Goal: Transaction & Acquisition: Purchase product/service

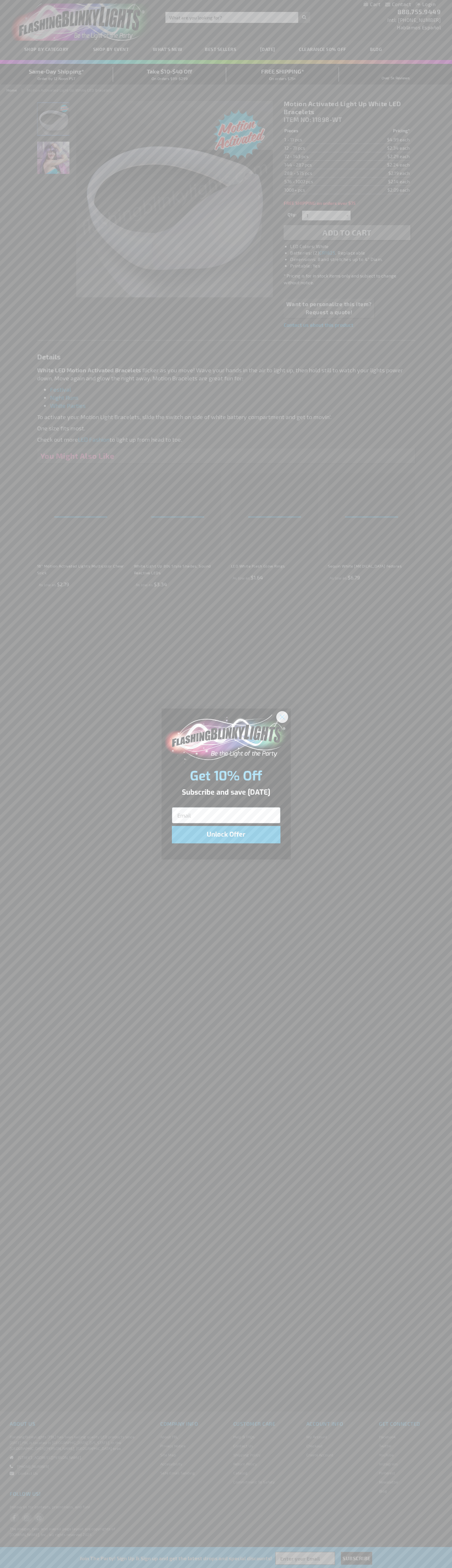
click at [282, 716] on icon "Close dialog" at bounding box center [281, 716] width 4 height 4
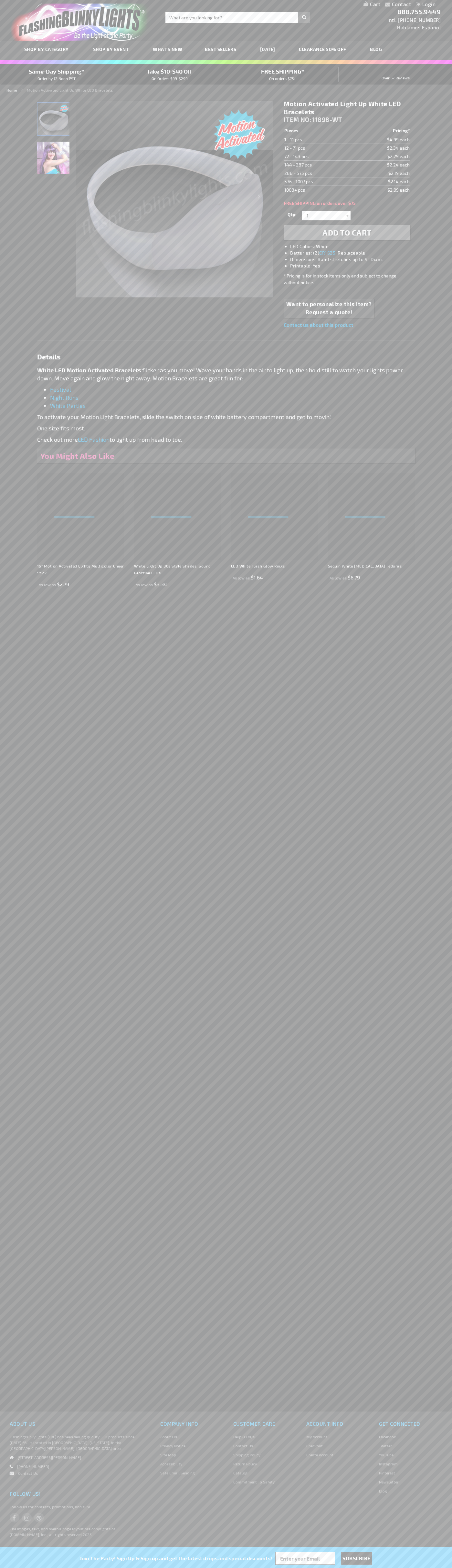
click at [54, 121] on img "White Motion Activated Light Up Bracelet" at bounding box center [53, 119] width 32 height 32
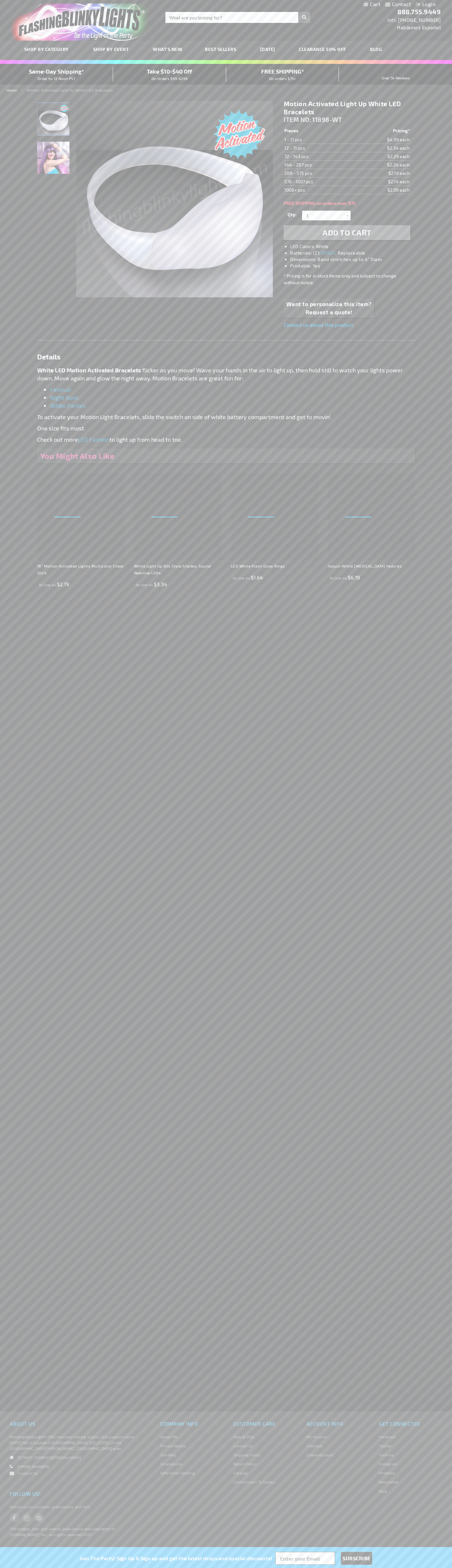
click at [347, 233] on span "Add to Cart" at bounding box center [347, 232] width 49 height 9
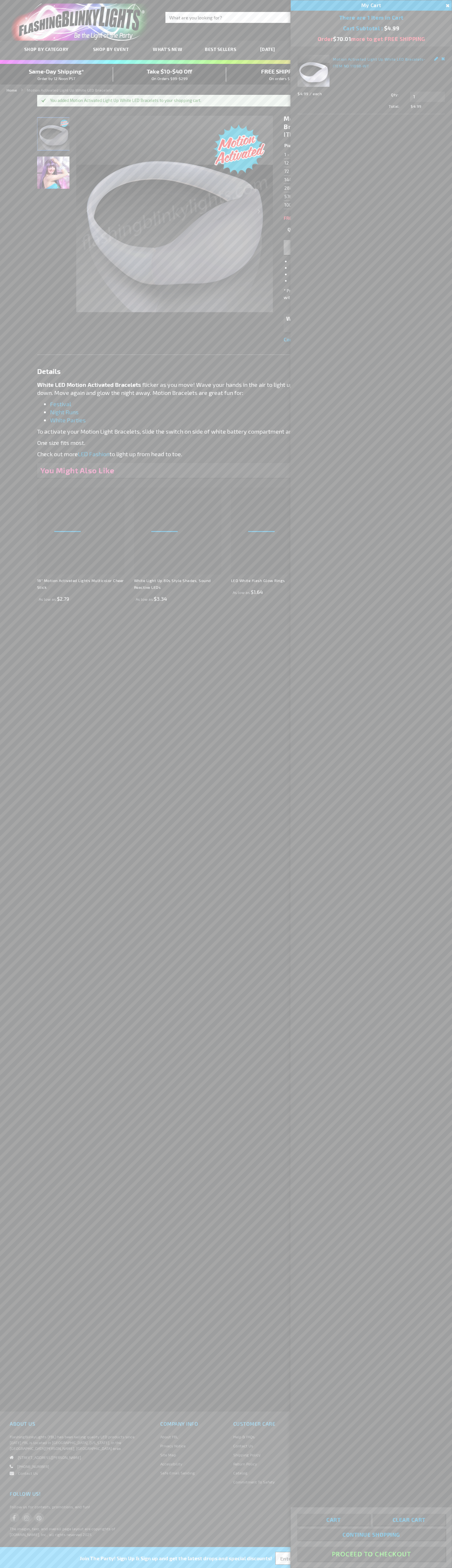
click at [371, 1554] on button "Proceed To Checkout" at bounding box center [371, 1554] width 148 height 15
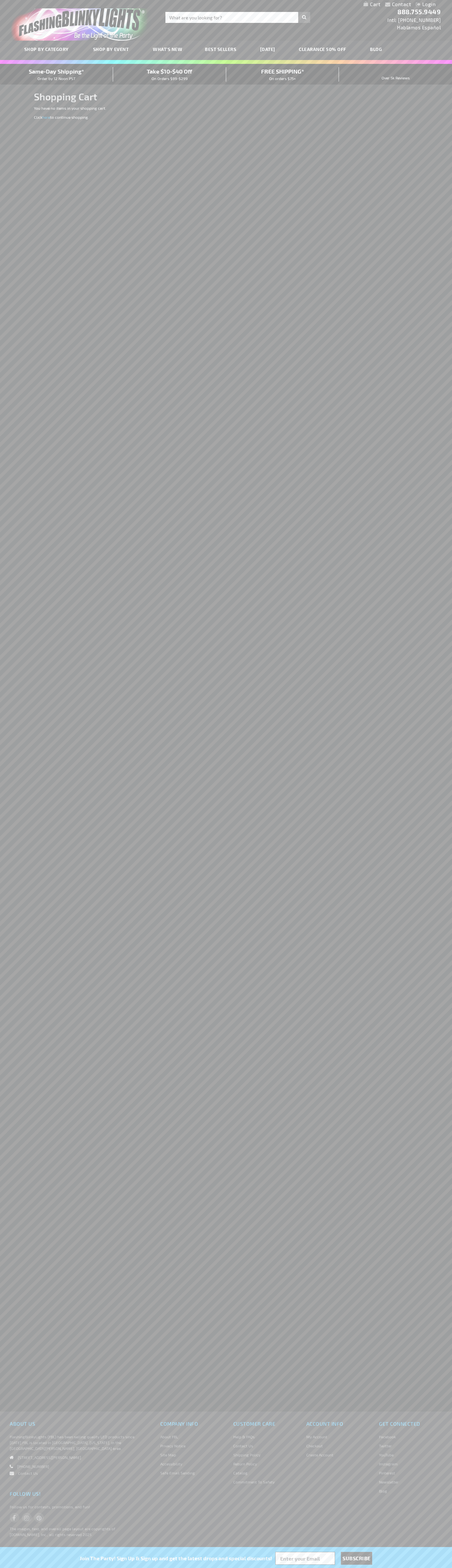
click at [57, 74] on span "Same-Day Shipping*" at bounding box center [56, 71] width 55 height 7
click at [323, 3] on div "Contact Compare Products Login Skip to Content My Cart My Cart Close You have n…" at bounding box center [226, 4] width 452 height 9
click at [438, 258] on div "Contact Compare Products Login Skip to Content My Cart My Cart Close You have n…" at bounding box center [226, 784] width 452 height 1568
click at [373, 1567] on html "The store will not work correctly when cookies are disabled. Contact Compare Pr…" at bounding box center [226, 784] width 452 height 1568
click at [17, 1074] on div "Contact Compare Products Login Skip to Content My Cart My Cart Close You have n…" at bounding box center [226, 784] width 452 height 1568
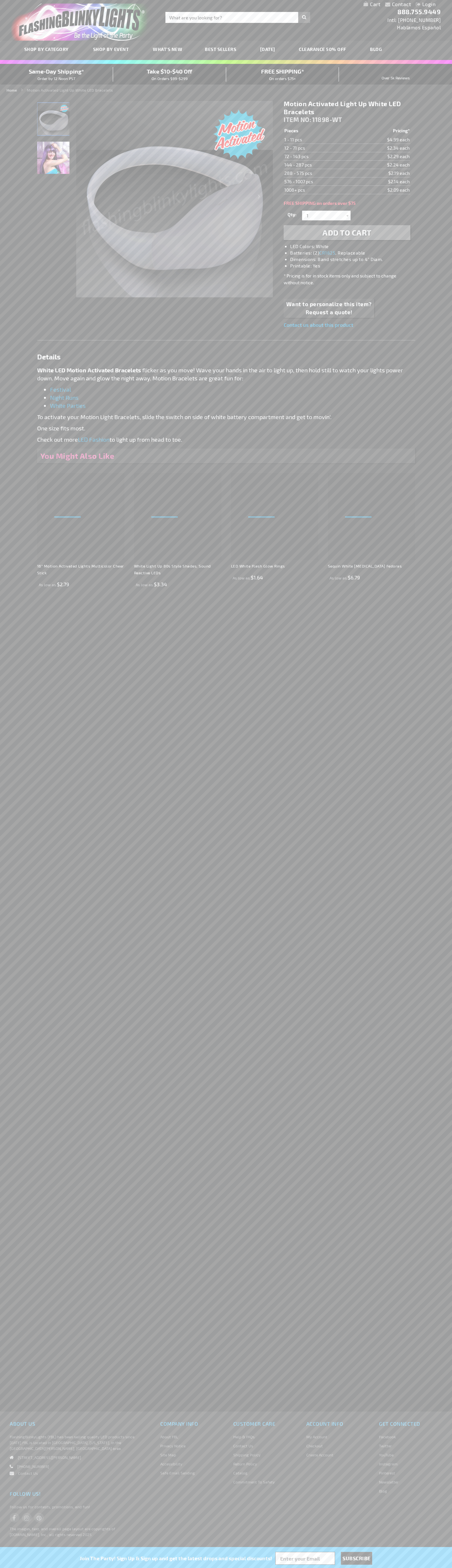
click at [54, 121] on img "White Motion Activated Light Up Bracelet" at bounding box center [53, 119] width 32 height 32
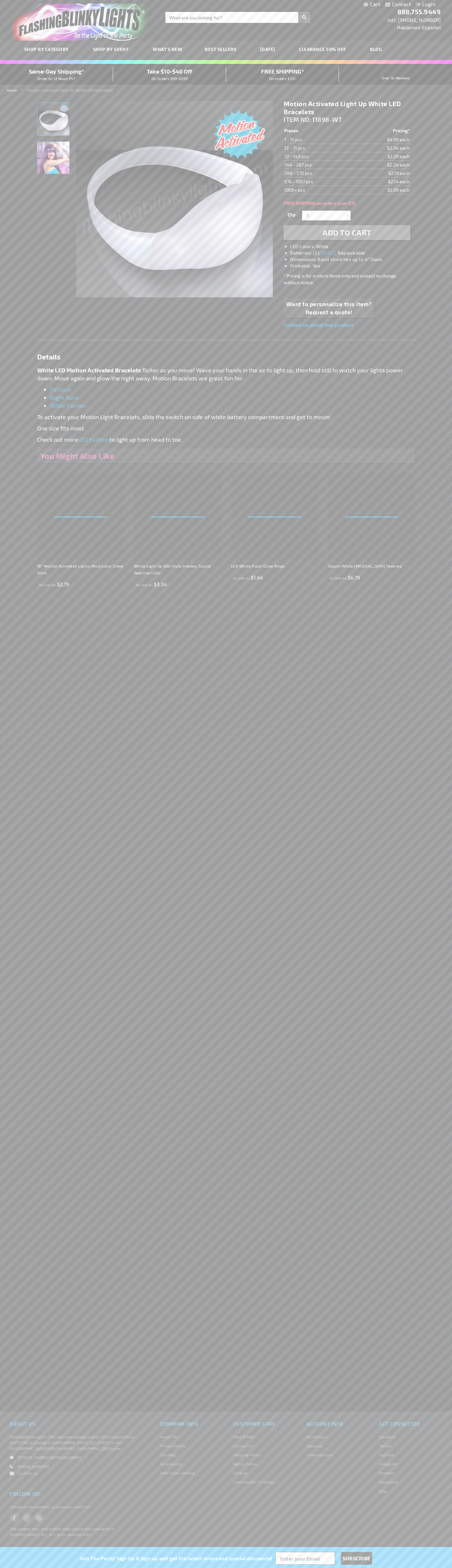
click at [347, 108] on h1 "Motion Activated Light Up White LED Bracelets" at bounding box center [346, 108] width 126 height 16
click at [319, 140] on td "1 - 11 pcs" at bounding box center [319, 140] width 71 height 9
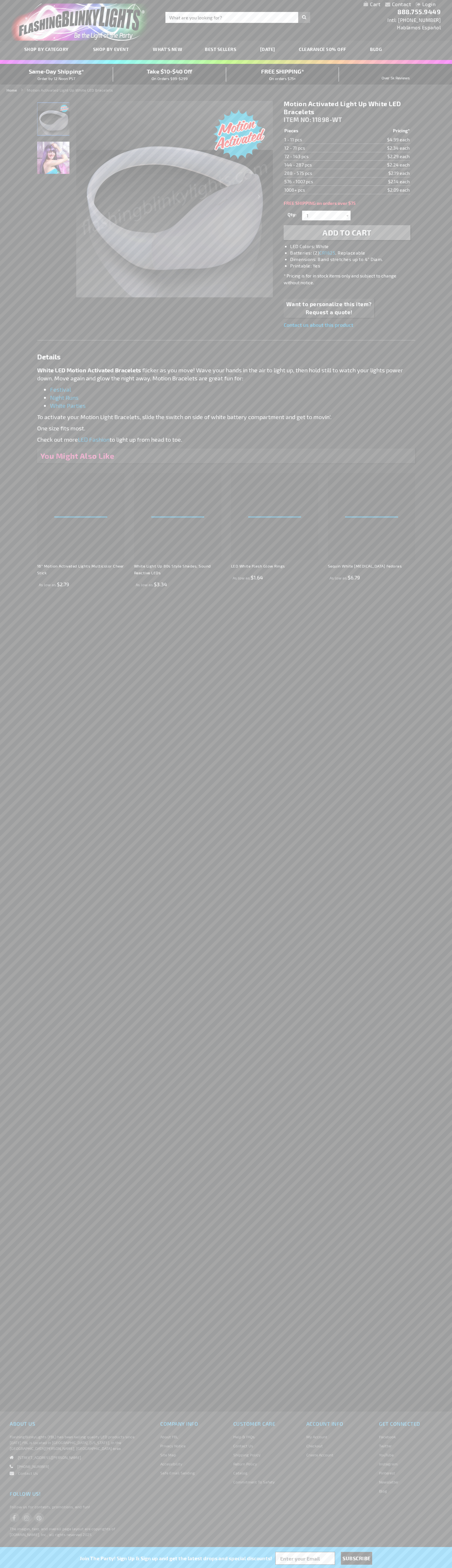
click at [319, 148] on td "12 - 71 pcs" at bounding box center [319, 148] width 71 height 9
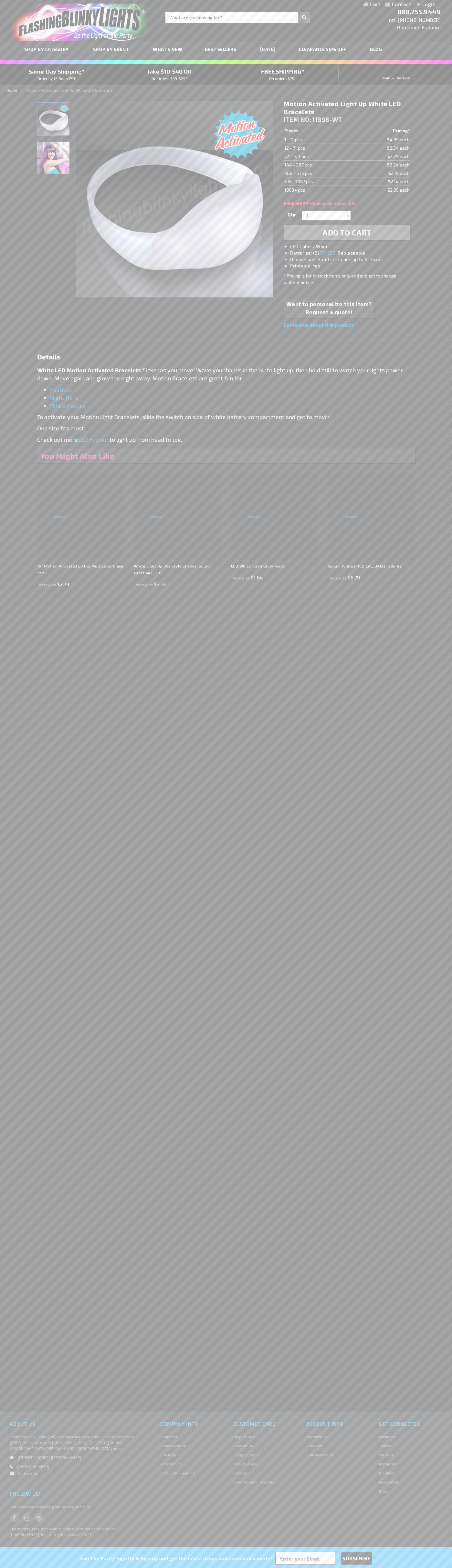
click at [319, 156] on td "72 - 143 pcs" at bounding box center [319, 156] width 71 height 9
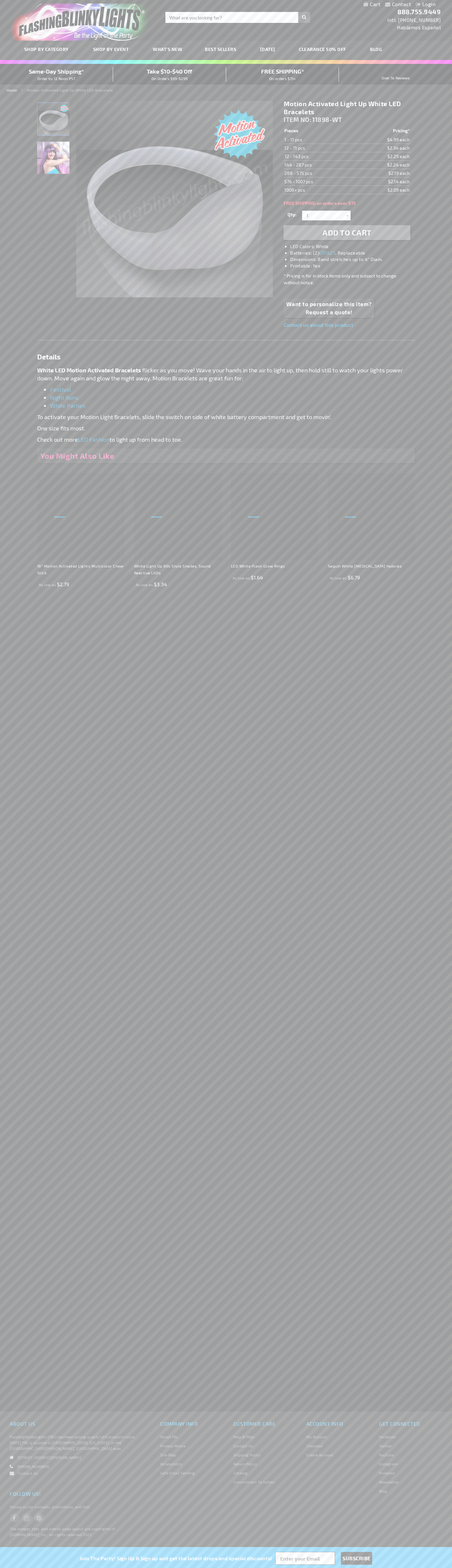
click at [319, 165] on td "144 - 287 pcs" at bounding box center [319, 165] width 71 height 9
click at [319, 173] on td "288 - 575 pcs" at bounding box center [319, 173] width 71 height 9
click at [319, 181] on td "576 - 1007 pcs" at bounding box center [319, 182] width 71 height 9
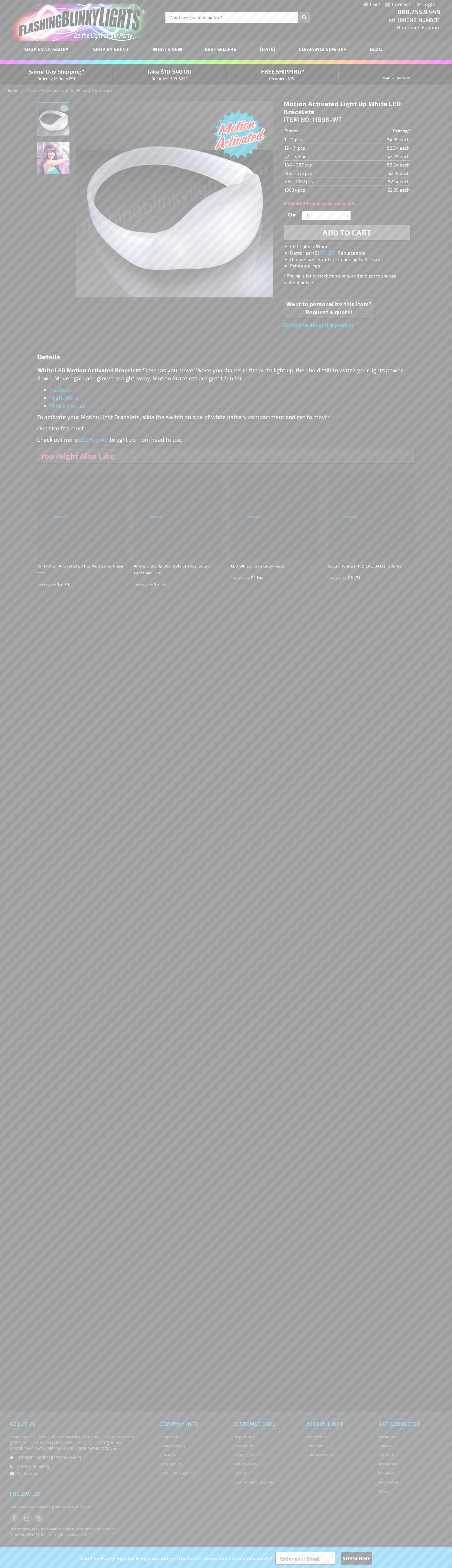
click at [319, 190] on td "1008+ pcs" at bounding box center [319, 190] width 71 height 9
click at [327, 215] on input "1" at bounding box center [327, 215] width 47 height 10
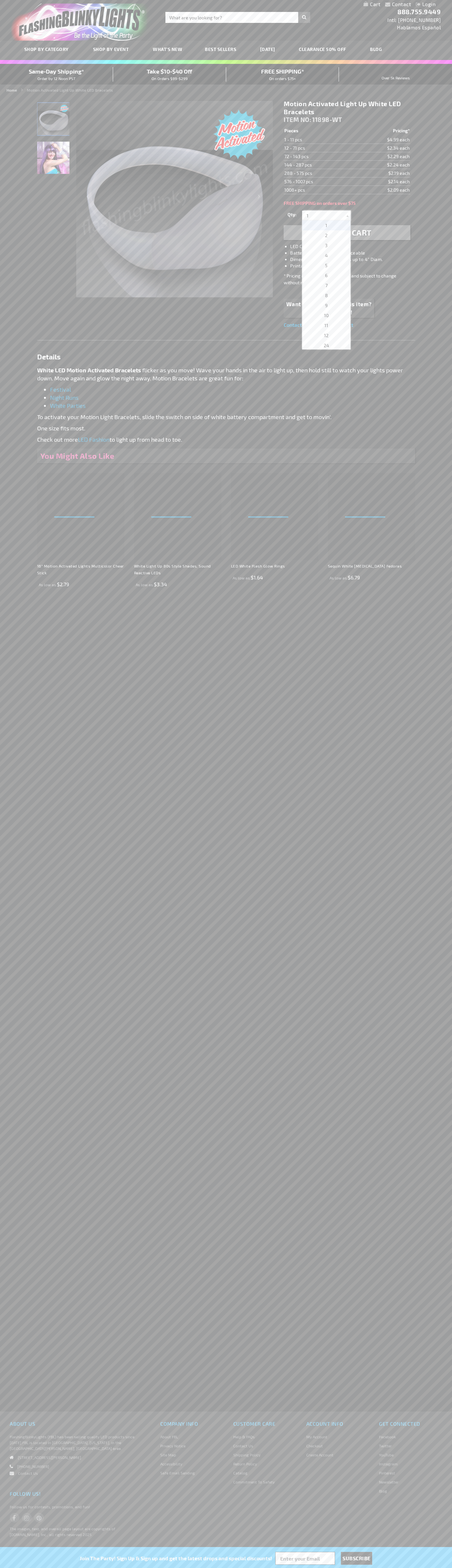
scroll to position [901, 0]
click at [324, 285] on span "1032" at bounding box center [326, 284] width 10 height 5
type input "1032"
click at [353, 253] on li "Batteries: (2) CR1625 , Replaceable" at bounding box center [353, 253] width 126 height 7
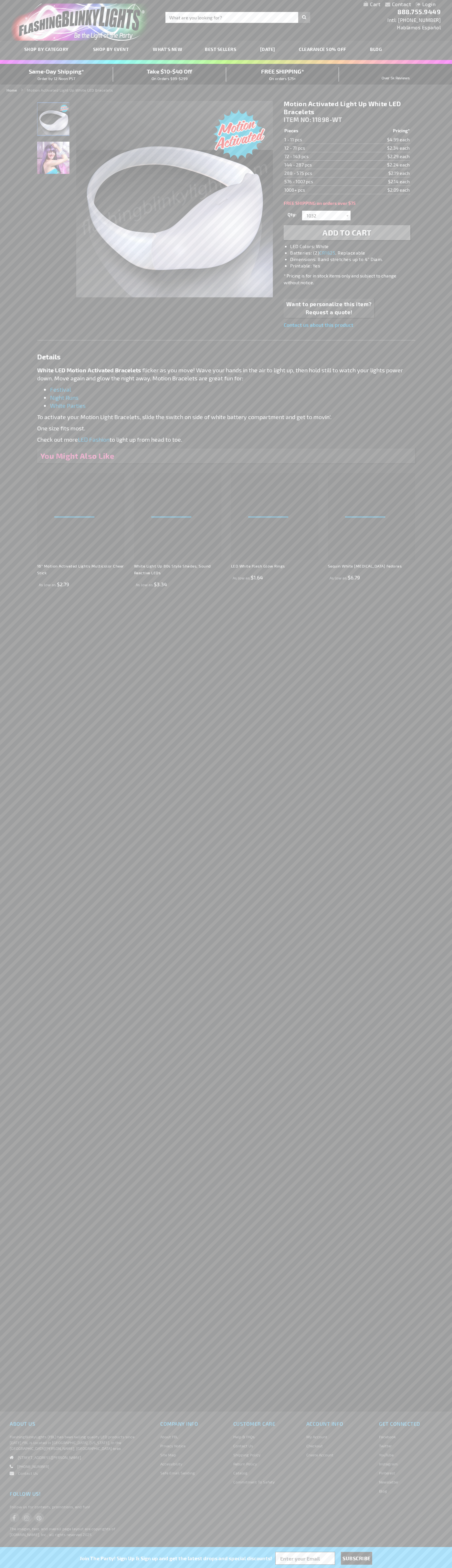
click at [347, 233] on span "Add to Cart" at bounding box center [347, 232] width 49 height 9
click at [369, 4] on link "Checkout" at bounding box center [369, 4] width 23 height 6
